Goal: Navigation & Orientation: Find specific page/section

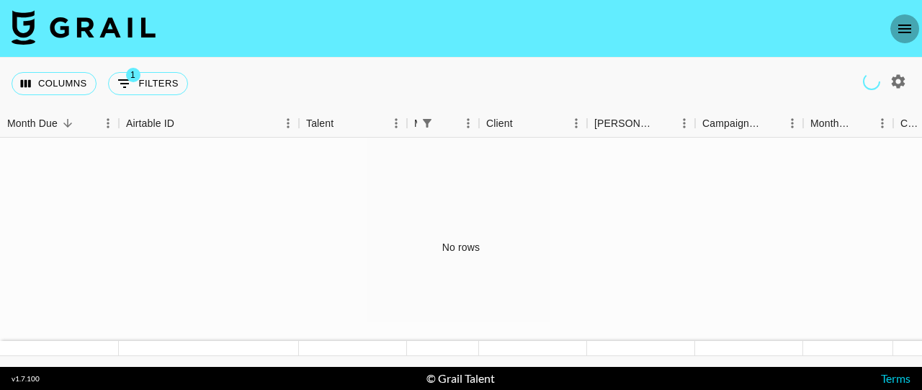
click at [904, 19] on button "open drawer" at bounding box center [905, 28] width 29 height 29
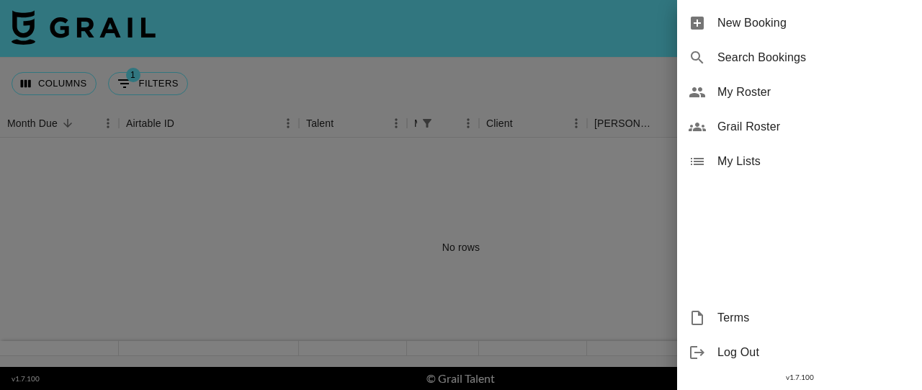
click at [453, 50] on div at bounding box center [461, 195] width 922 height 390
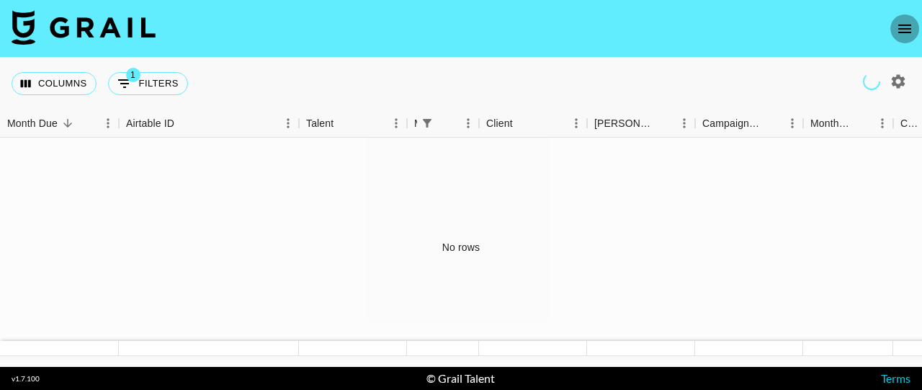
click at [901, 30] on icon "open drawer" at bounding box center [905, 28] width 17 height 17
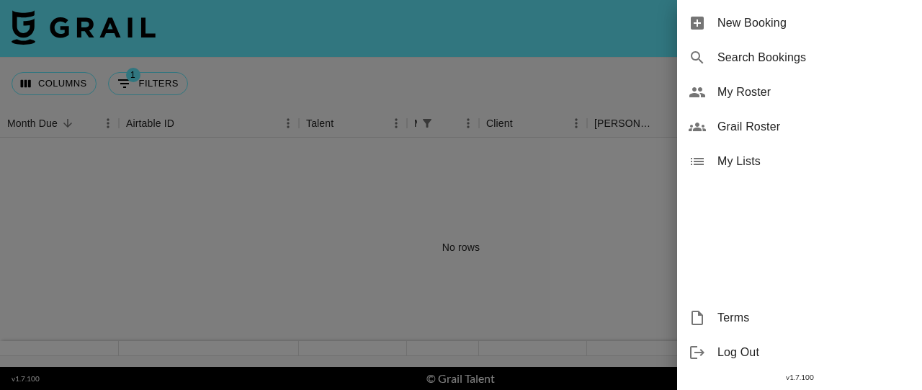
click at [843, 28] on span "New Booking" at bounding box center [814, 22] width 193 height 17
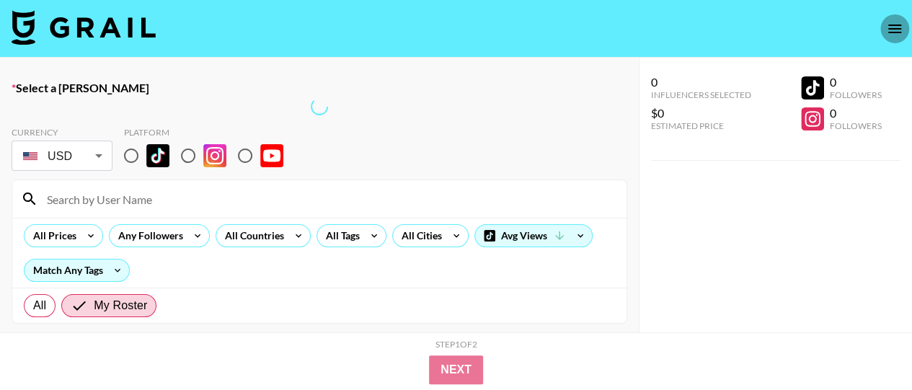
click at [887, 32] on icon "open drawer" at bounding box center [894, 28] width 17 height 17
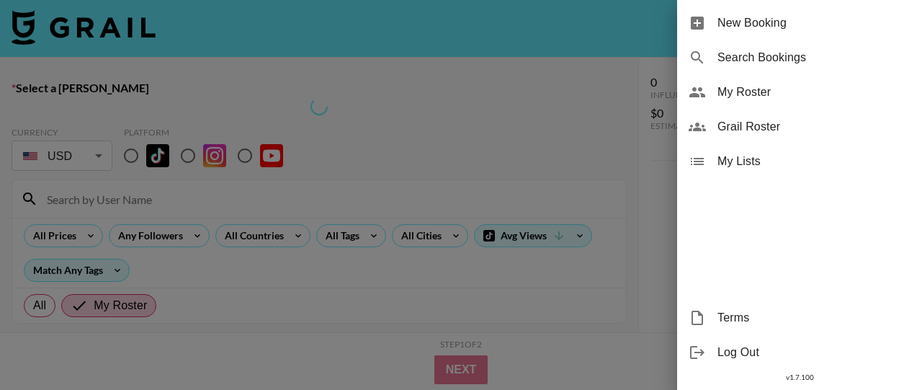
click at [749, 127] on span "Grail Roster" at bounding box center [814, 126] width 193 height 17
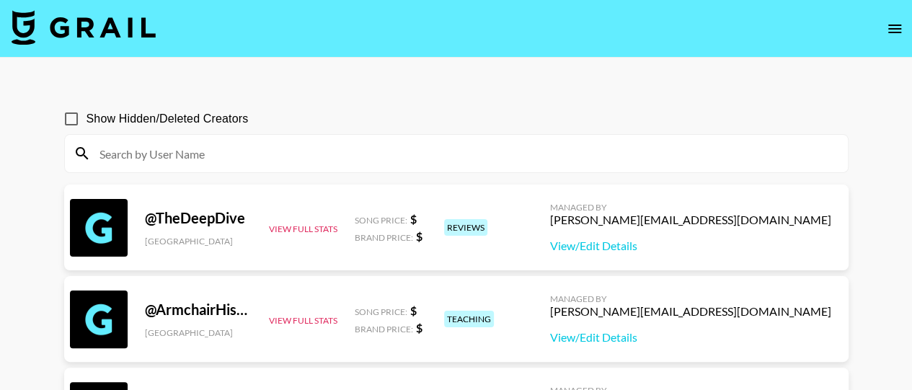
click at [52, 38] on img at bounding box center [84, 27] width 144 height 35
